Goal: Task Accomplishment & Management: Use online tool/utility

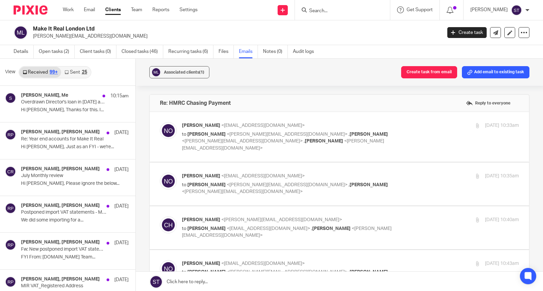
scroll to position [2497, 0]
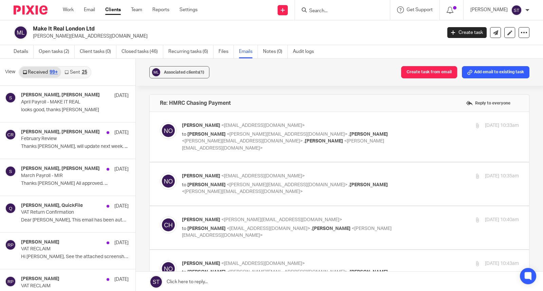
click at [340, 9] on input "Search" at bounding box center [339, 11] width 61 height 6
click at [69, 11] on link "Work" at bounding box center [68, 9] width 11 height 7
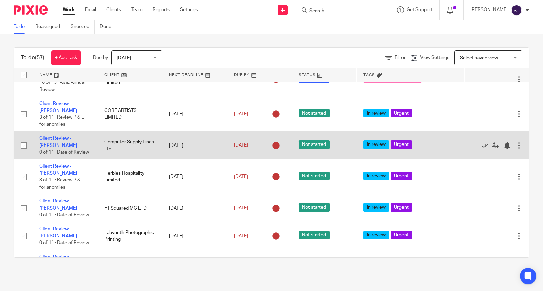
scroll to position [189, 0]
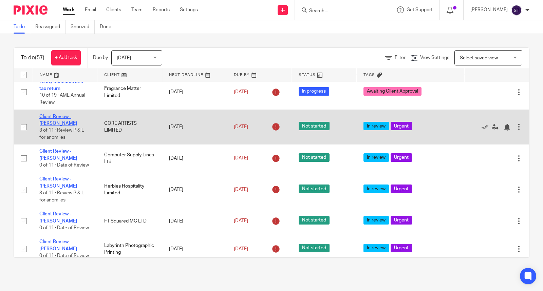
click at [76, 126] on link "Client Review - [PERSON_NAME]" at bounding box center [58, 120] width 38 height 12
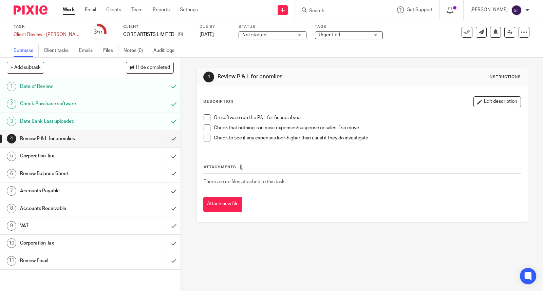
click at [205, 119] on span at bounding box center [207, 117] width 7 height 7
drag, startPoint x: 208, startPoint y: 128, endPoint x: 208, endPoint y: 137, distance: 8.8
click at [208, 128] on span at bounding box center [207, 128] width 7 height 7
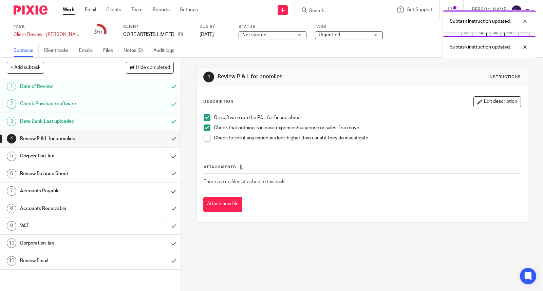
click at [207, 139] on span at bounding box center [207, 138] width 7 height 7
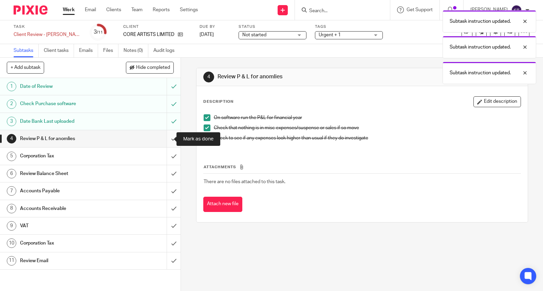
click at [165, 142] on input "submit" at bounding box center [90, 138] width 181 height 17
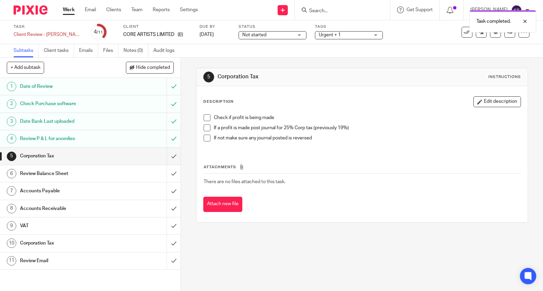
click at [205, 119] on span at bounding box center [207, 117] width 7 height 7
click at [491, 99] on button "Edit description" at bounding box center [498, 101] width 48 height 11
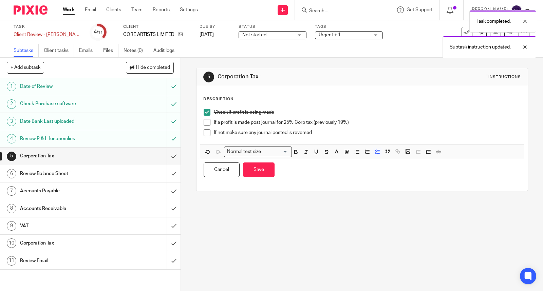
click at [351, 134] on p "If not make sure any journal posted is reversed" at bounding box center [367, 132] width 307 height 7
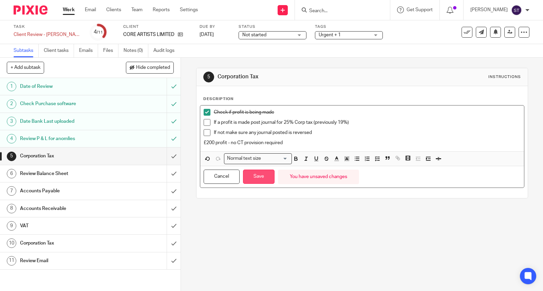
click at [255, 180] on button "Save" at bounding box center [259, 177] width 32 height 15
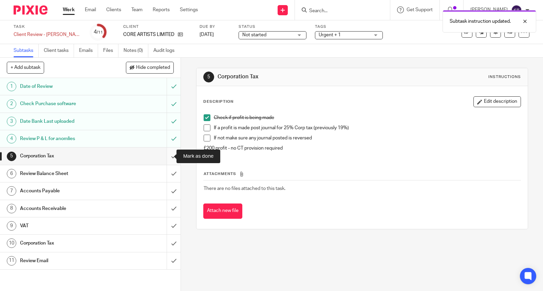
click at [168, 155] on input "submit" at bounding box center [90, 156] width 181 height 17
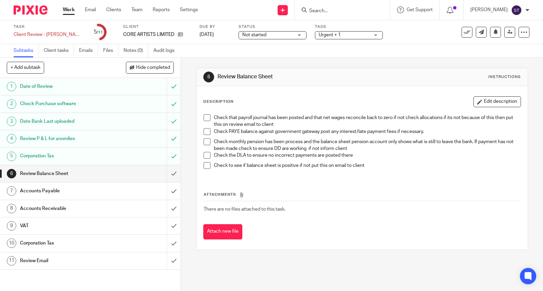
click at [206, 118] on span at bounding box center [207, 117] width 7 height 7
click at [206, 132] on span at bounding box center [207, 131] width 7 height 7
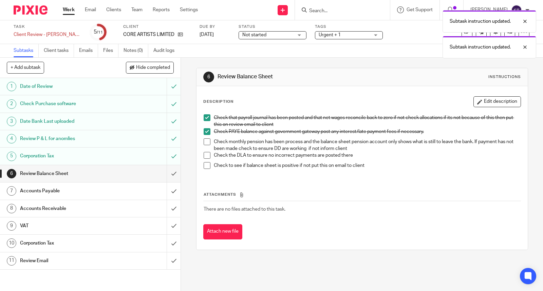
click at [206, 143] on span at bounding box center [207, 142] width 7 height 7
click at [207, 155] on span at bounding box center [207, 155] width 7 height 7
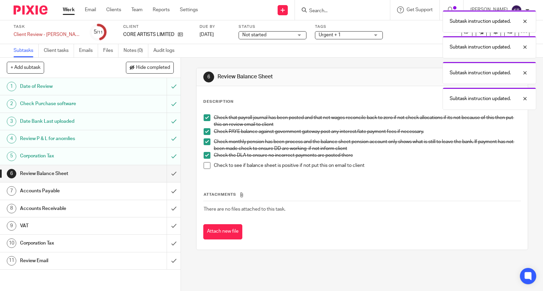
click at [208, 165] on span at bounding box center [207, 165] width 7 height 7
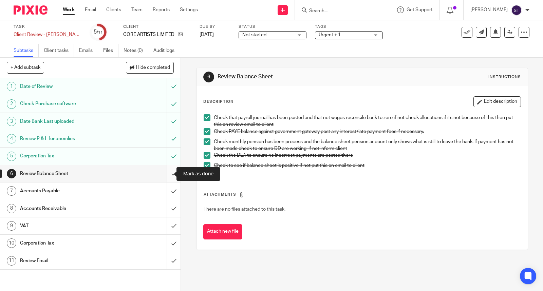
click at [166, 172] on input "submit" at bounding box center [90, 173] width 181 height 17
click at [167, 192] on input "submit" at bounding box center [90, 191] width 181 height 17
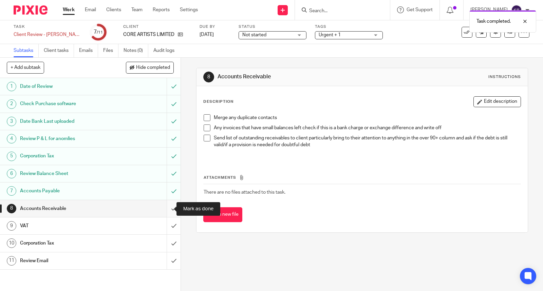
click at [167, 208] on input "submit" at bounding box center [90, 208] width 181 height 17
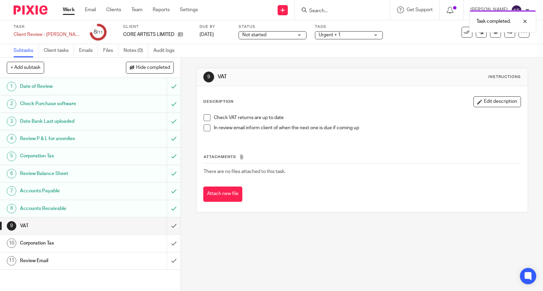
click at [209, 116] on li "Check VAT returns are up to date" at bounding box center [362, 119] width 317 height 10
click at [206, 118] on span at bounding box center [207, 117] width 7 height 7
click at [167, 229] on input "submit" at bounding box center [90, 226] width 181 height 17
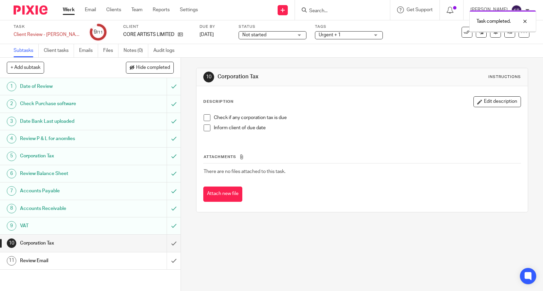
click at [208, 119] on span at bounding box center [207, 117] width 7 height 7
click at [478, 103] on icon "button" at bounding box center [480, 102] width 5 height 5
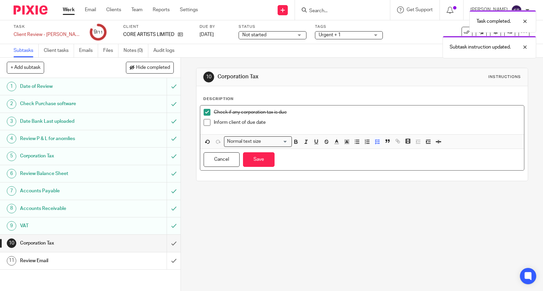
click at [409, 128] on div "Inform client of due date" at bounding box center [367, 124] width 307 height 10
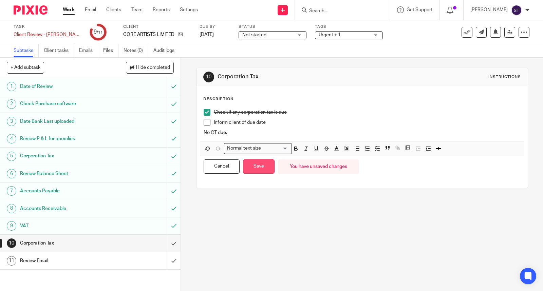
click at [266, 170] on button "Save" at bounding box center [259, 167] width 32 height 15
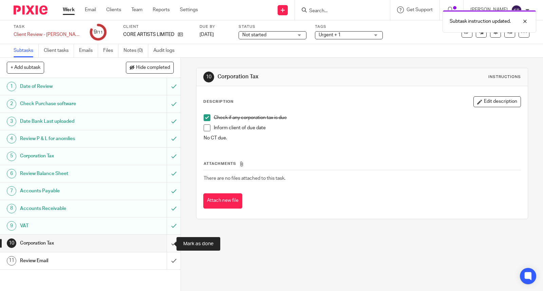
click at [166, 245] on input "submit" at bounding box center [90, 243] width 181 height 17
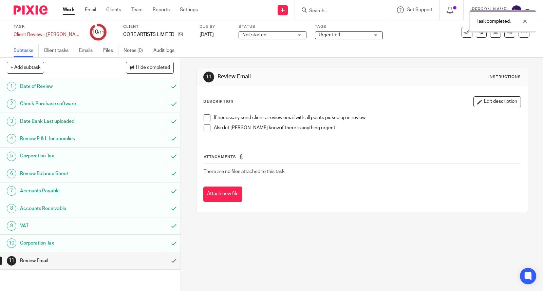
click at [167, 258] on input "submit" at bounding box center [90, 261] width 181 height 17
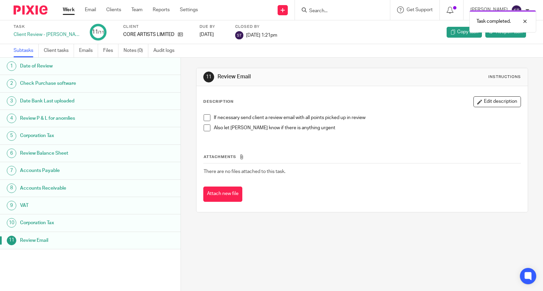
click at [65, 10] on link "Work" at bounding box center [69, 9] width 12 height 7
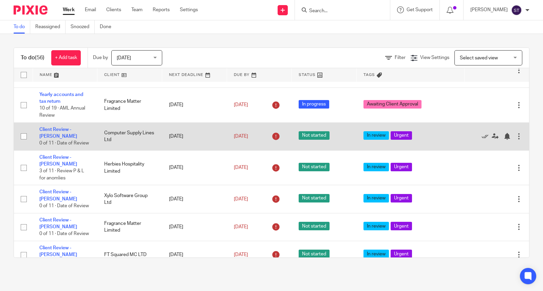
scroll to position [189, 0]
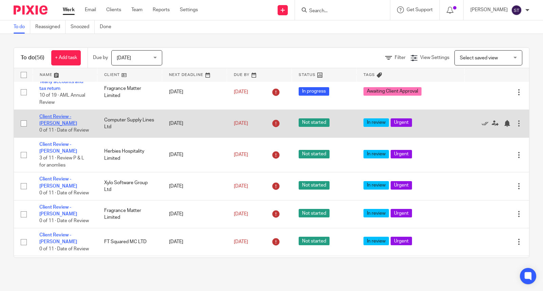
click at [77, 126] on link "Client Review - [PERSON_NAME]" at bounding box center [58, 120] width 38 height 12
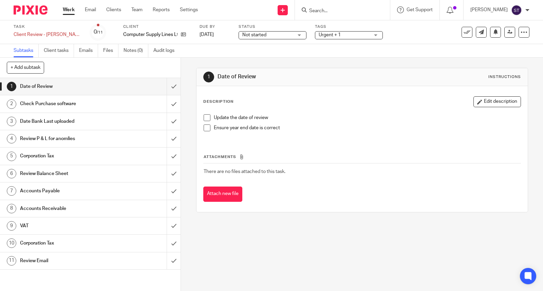
click at [204, 117] on span at bounding box center [207, 117] width 7 height 7
drag, startPoint x: 204, startPoint y: 127, endPoint x: 315, endPoint y: 129, distance: 110.1
click at [204, 127] on span at bounding box center [207, 128] width 7 height 7
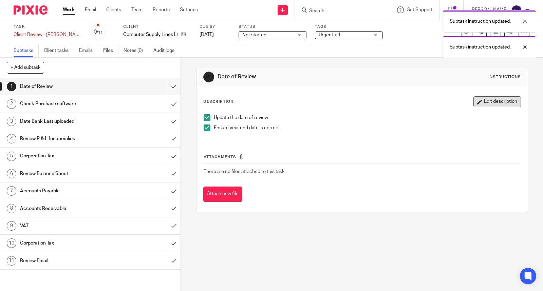
click at [478, 101] on button "Edit description" at bounding box center [498, 101] width 48 height 11
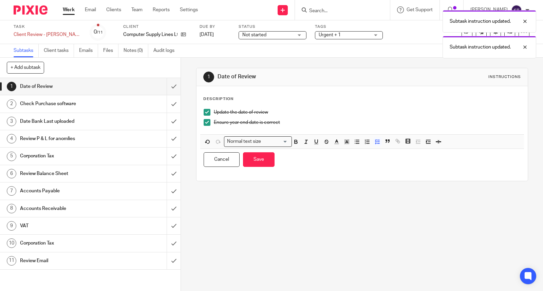
click at [335, 129] on div "Ensure year end date is correct" at bounding box center [367, 124] width 307 height 10
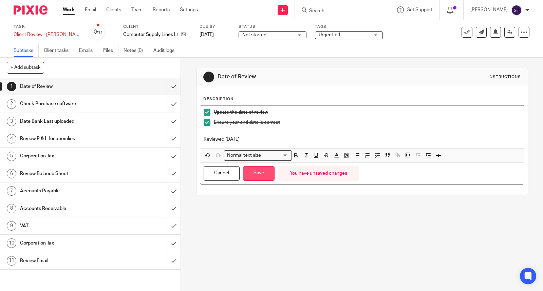
click at [263, 177] on button "Save" at bounding box center [259, 173] width 32 height 15
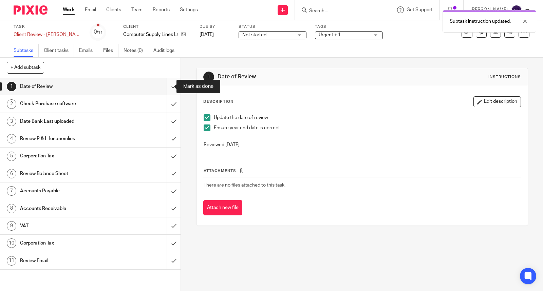
click at [166, 88] on input "submit" at bounding box center [90, 86] width 181 height 17
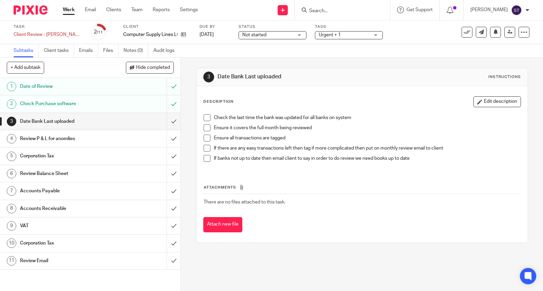
click at [205, 120] on span at bounding box center [207, 117] width 7 height 7
click at [204, 128] on span at bounding box center [207, 128] width 7 height 7
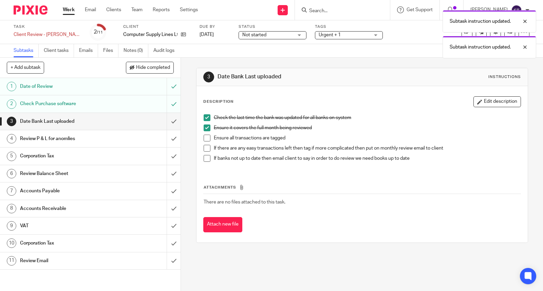
click at [204, 138] on span at bounding box center [207, 138] width 7 height 7
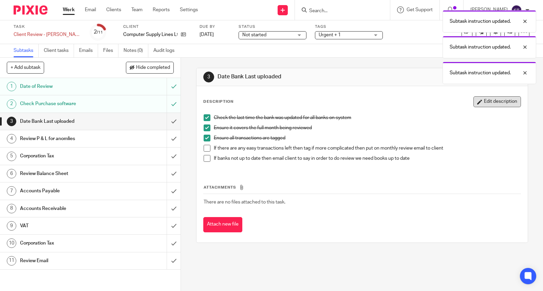
click at [474, 105] on button "Edit description" at bounding box center [498, 101] width 48 height 11
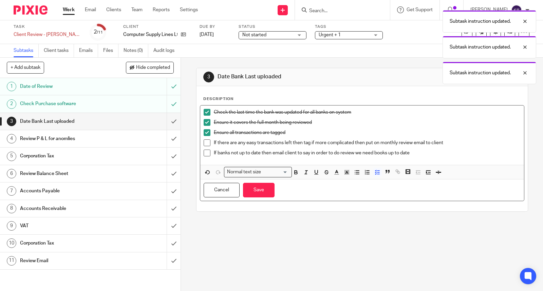
click at [432, 157] on p "If banks not up to date then email client to say in order to do review we need …" at bounding box center [367, 153] width 307 height 7
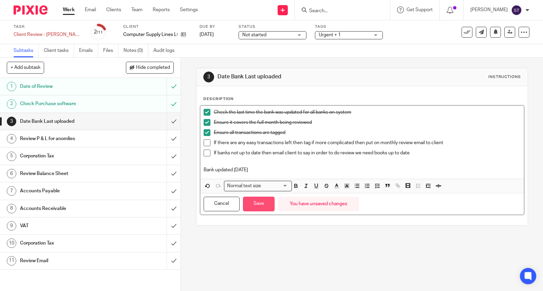
click at [260, 203] on button "Save" at bounding box center [259, 204] width 32 height 15
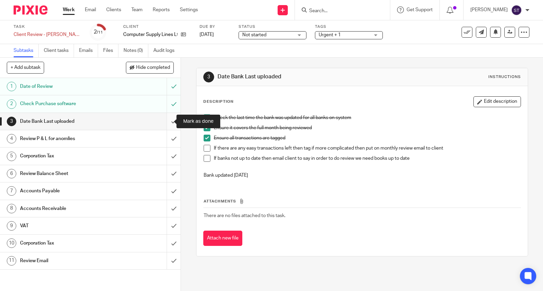
click at [167, 120] on input "submit" at bounding box center [90, 121] width 181 height 17
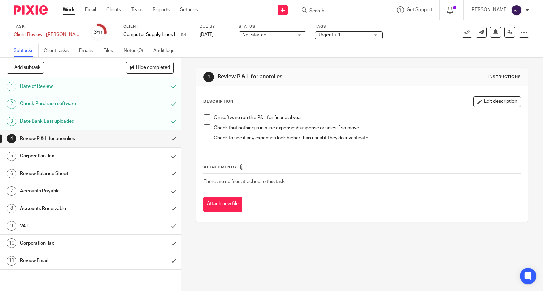
click at [205, 117] on span at bounding box center [207, 117] width 7 height 7
click at [204, 125] on span at bounding box center [207, 128] width 7 height 7
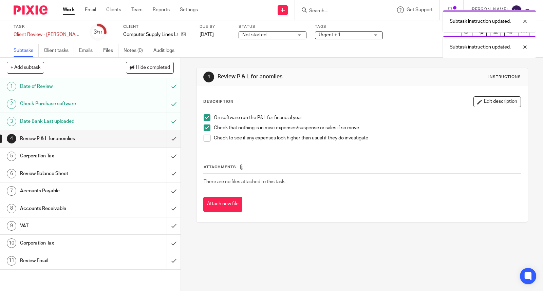
click at [206, 137] on span at bounding box center [207, 138] width 7 height 7
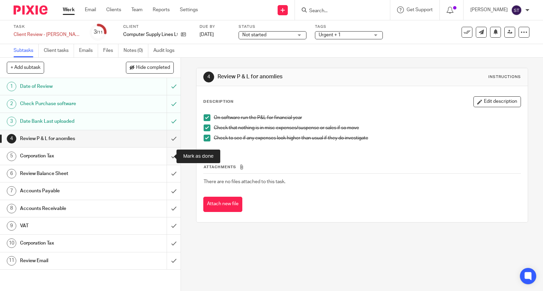
click at [165, 156] on input "submit" at bounding box center [90, 156] width 181 height 17
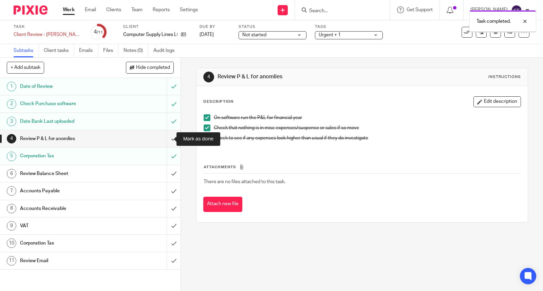
click at [166, 143] on input "submit" at bounding box center [90, 138] width 181 height 17
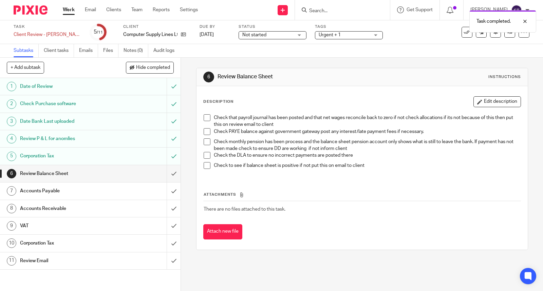
click at [128, 158] on div "Corporation Tax" at bounding box center [90, 156] width 140 height 10
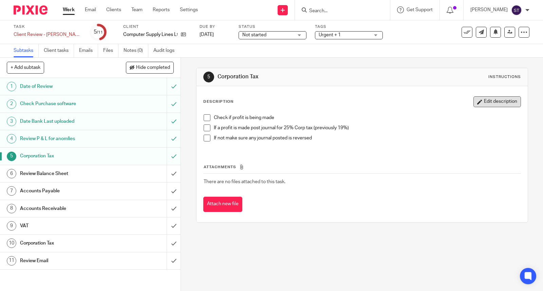
click at [476, 97] on button "Edit description" at bounding box center [498, 101] width 48 height 11
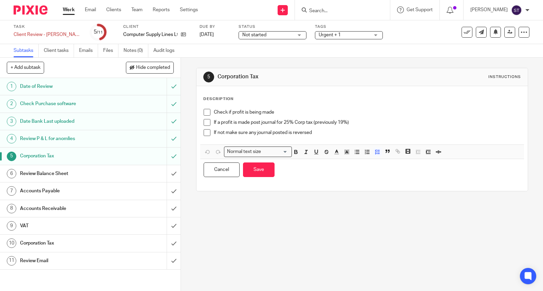
click at [205, 112] on span at bounding box center [207, 112] width 7 height 7
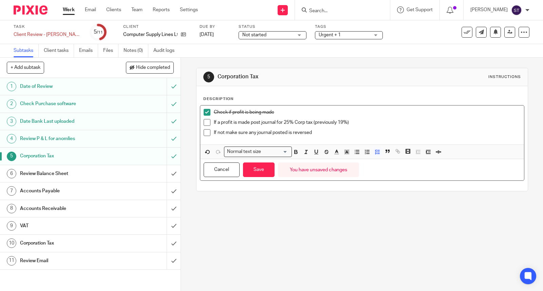
click at [324, 134] on p "If not make sure any journal posted is reversed" at bounding box center [367, 132] width 307 height 7
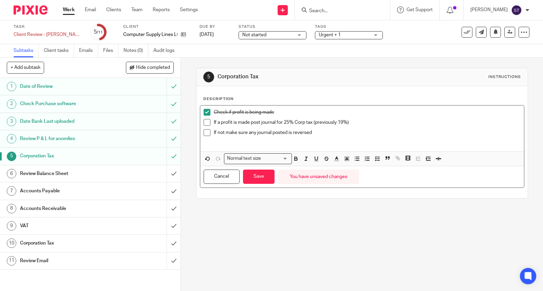
click at [206, 123] on span at bounding box center [207, 122] width 7 height 7
click at [256, 178] on button "Save" at bounding box center [259, 177] width 32 height 15
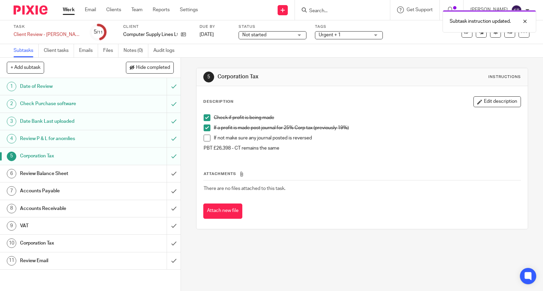
click at [131, 175] on div "Review Balance Sheet" at bounding box center [90, 174] width 140 height 10
